Goal: Use online tool/utility: Utilize a website feature to perform a specific function

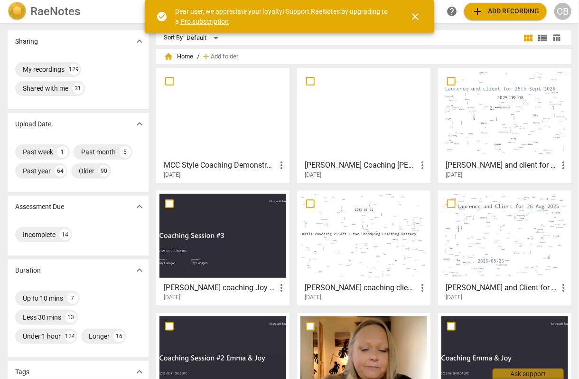
click at [516, 138] on div at bounding box center [505, 113] width 127 height 84
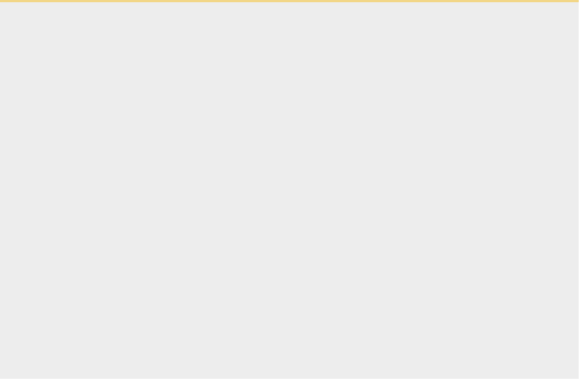
click at [516, 2] on html "check_circle Dear user, we appreciate your loyalty! Support RaeNotes by upgradi…" at bounding box center [289, 1] width 579 height 2
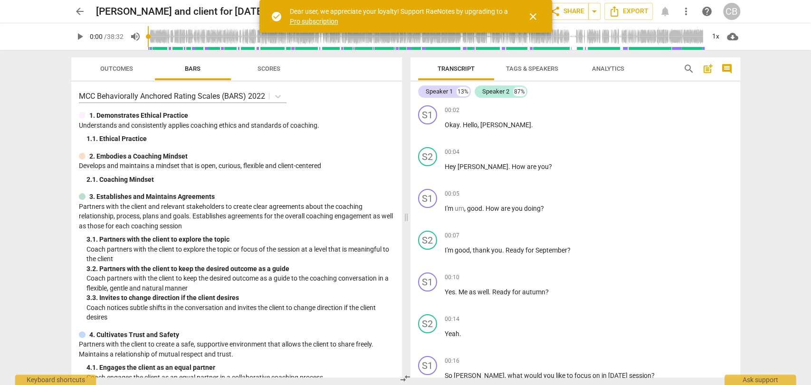
click at [530, 71] on span "Tags & Speakers" at bounding box center [532, 68] width 52 height 7
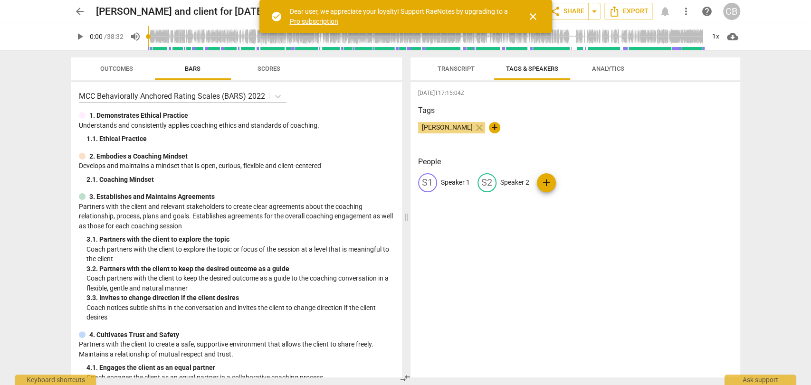
click at [459, 180] on p "Speaker 1" at bounding box center [455, 183] width 29 height 10
type input "Coach [PERSON_NAME]"
click at [575, 180] on p "Speaker 2" at bounding box center [576, 183] width 29 height 10
type input "[PERSON_NAME]"
click at [458, 70] on span "Transcript" at bounding box center [455, 68] width 37 height 7
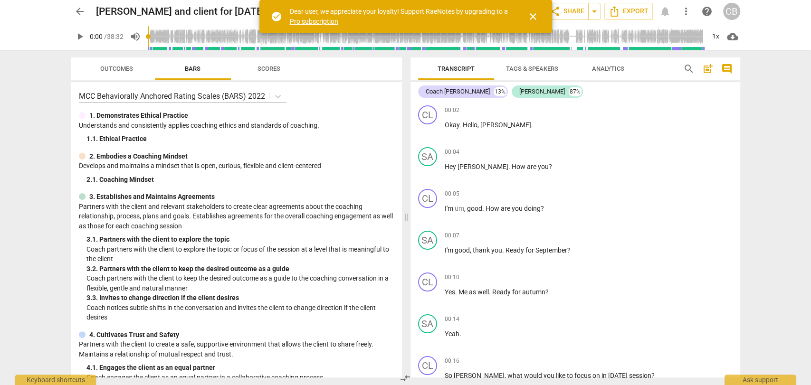
click at [533, 16] on span "close" at bounding box center [532, 16] width 11 height 11
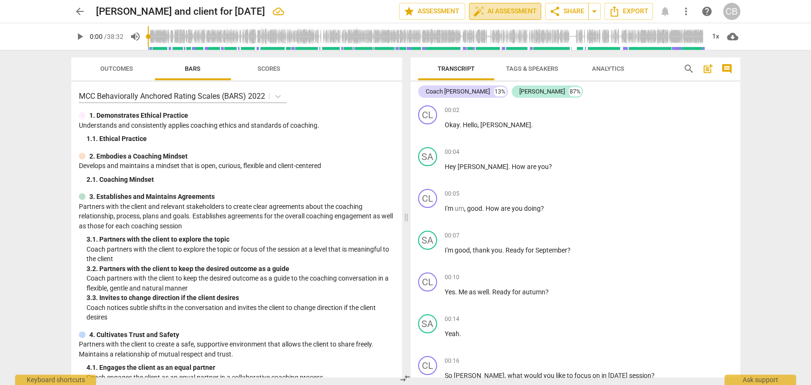
click at [516, 10] on span "auto_fix_high AI Assessment" at bounding box center [505, 11] width 64 height 11
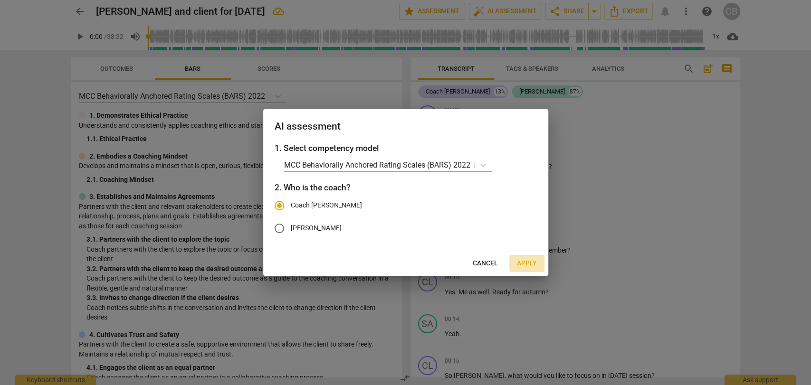
click at [529, 259] on span "Apply" at bounding box center [527, 263] width 20 height 9
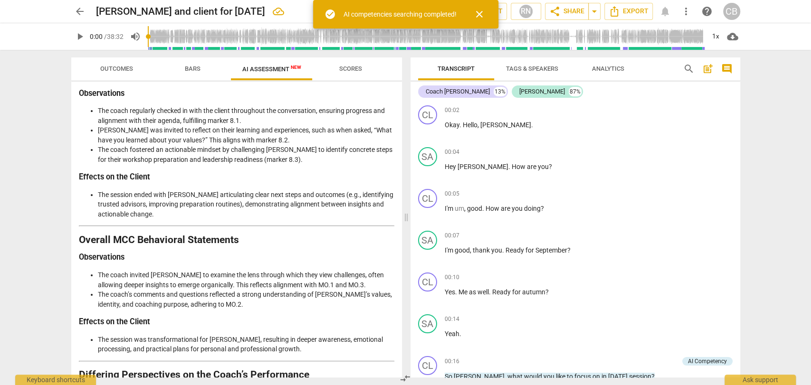
scroll to position [1558, 0]
